Goal: Information Seeking & Learning: Learn about a topic

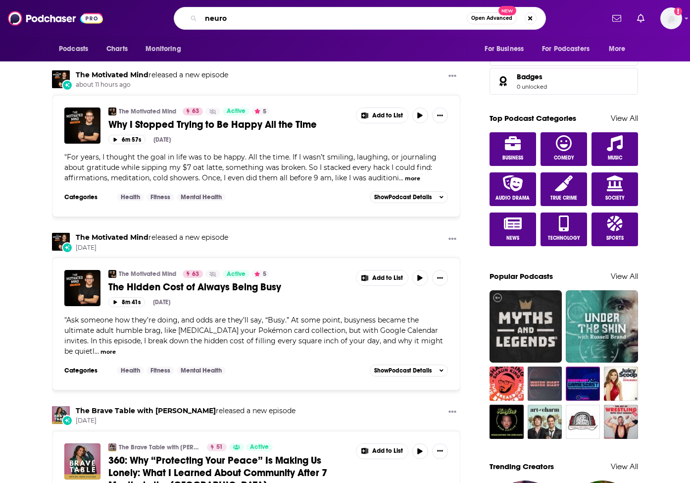
click at [254, 22] on input "neuro" at bounding box center [334, 18] width 266 height 16
type input "neuro experience"
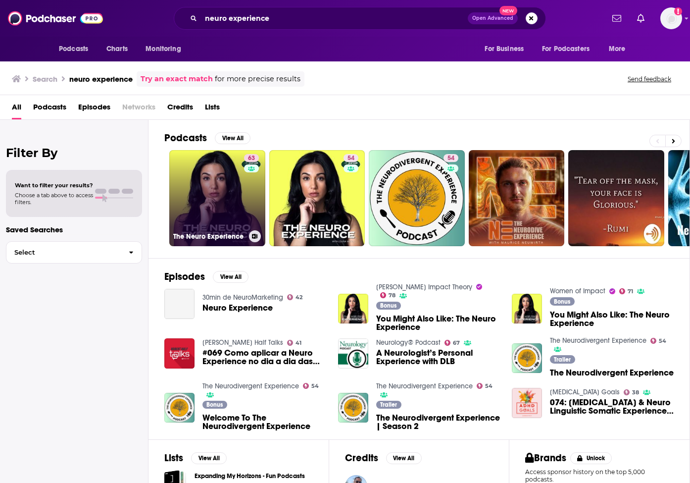
click at [220, 210] on link "63 The Neuro Experience" at bounding box center [217, 198] width 96 height 96
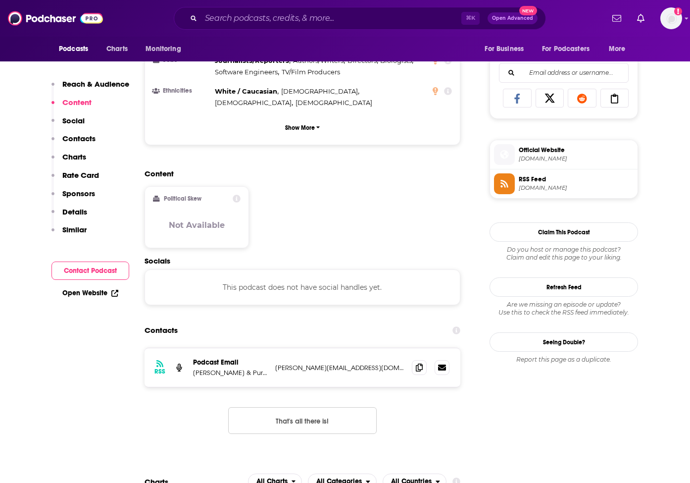
scroll to position [624, 0]
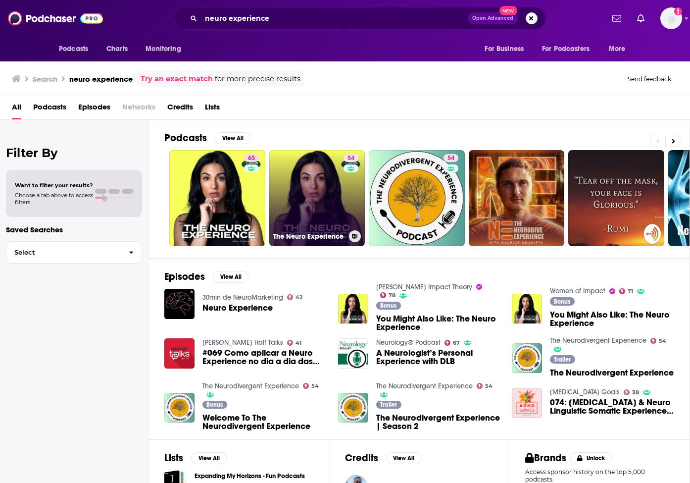
click at [334, 200] on link "54 The Neuro Experience" at bounding box center [317, 198] width 96 height 96
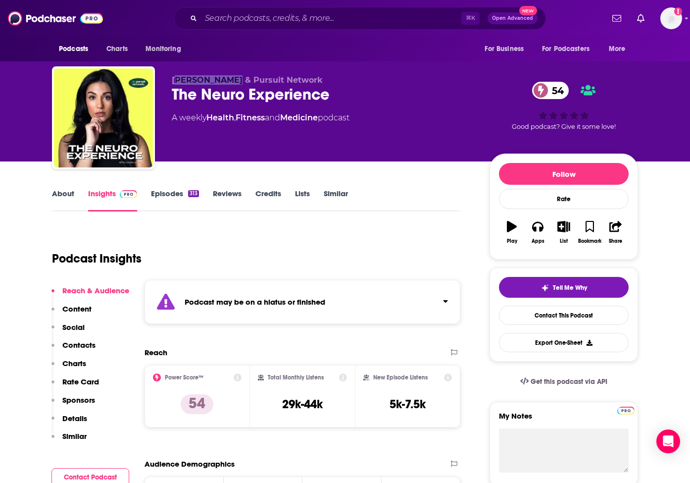
drag, startPoint x: 175, startPoint y: 78, endPoint x: 226, endPoint y: 80, distance: 51.0
click at [226, 80] on span "[PERSON_NAME] & Pursuit Network" at bounding box center [247, 79] width 151 height 9
copy span "[PERSON_NAME]"
